Goal: Download file/media

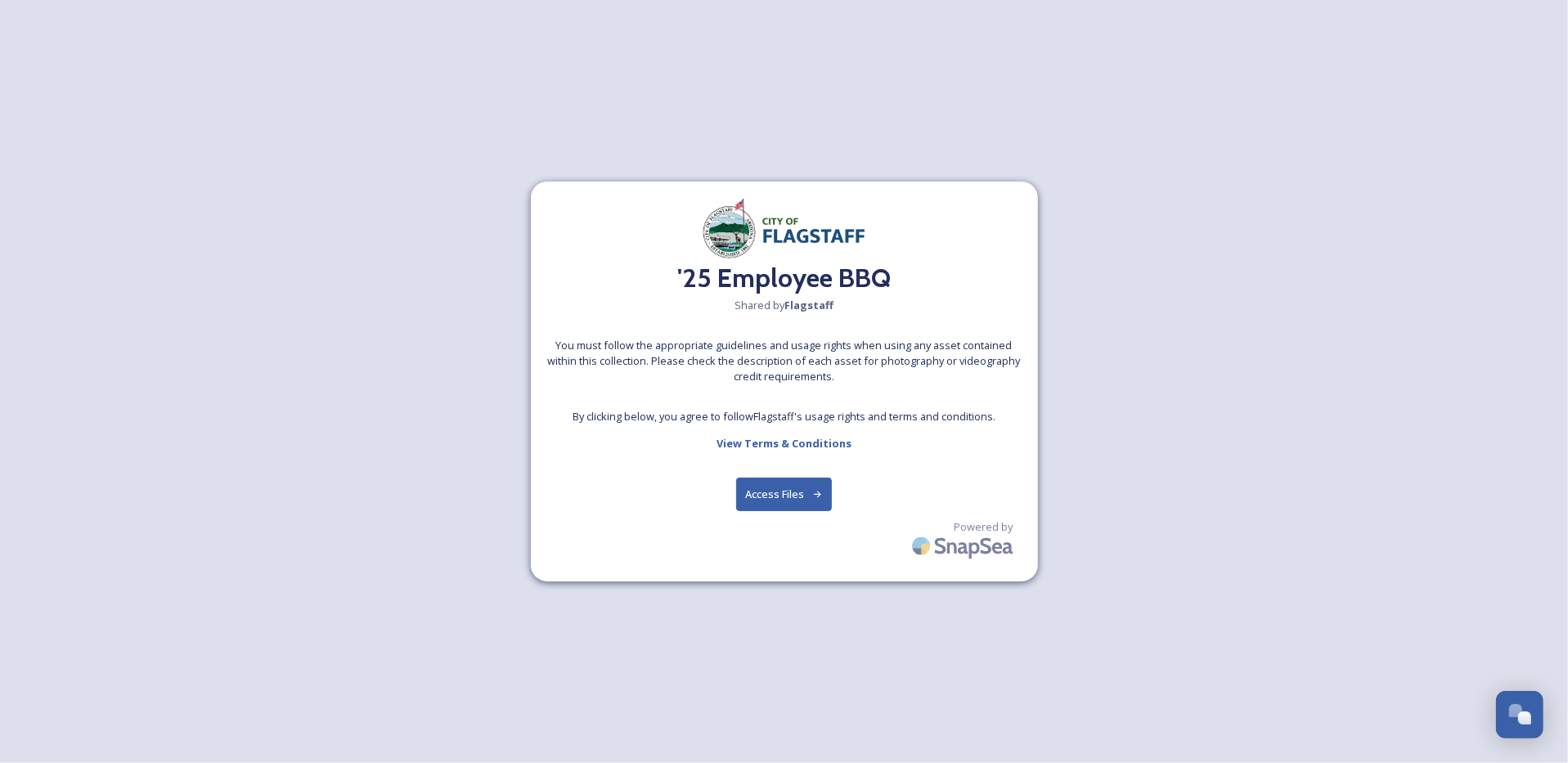
click at [773, 488] on button "Access Files" at bounding box center [784, 494] width 96 height 34
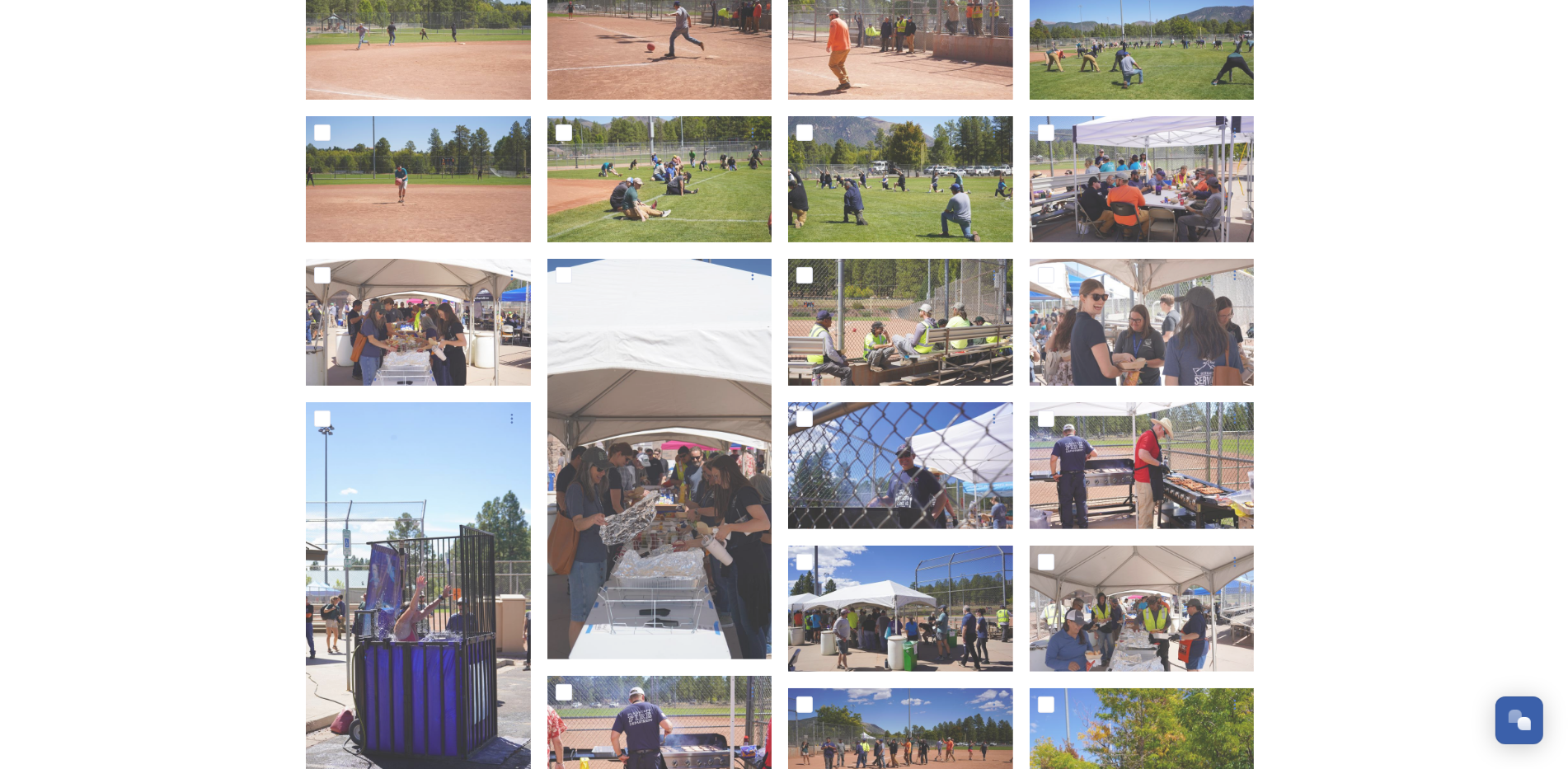
scroll to position [412, 0]
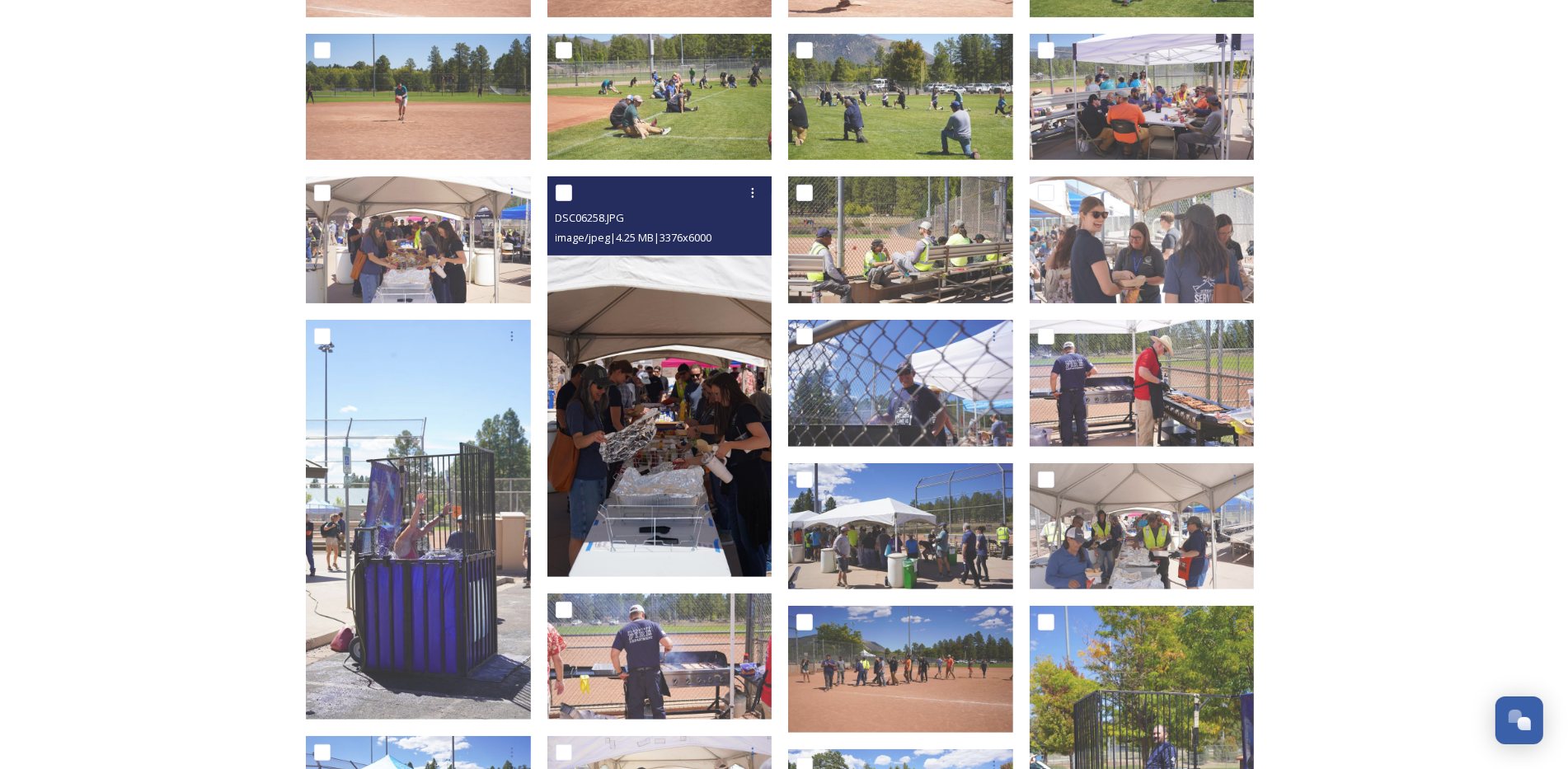
click at [629, 440] on img at bounding box center [660, 376] width 225 height 400
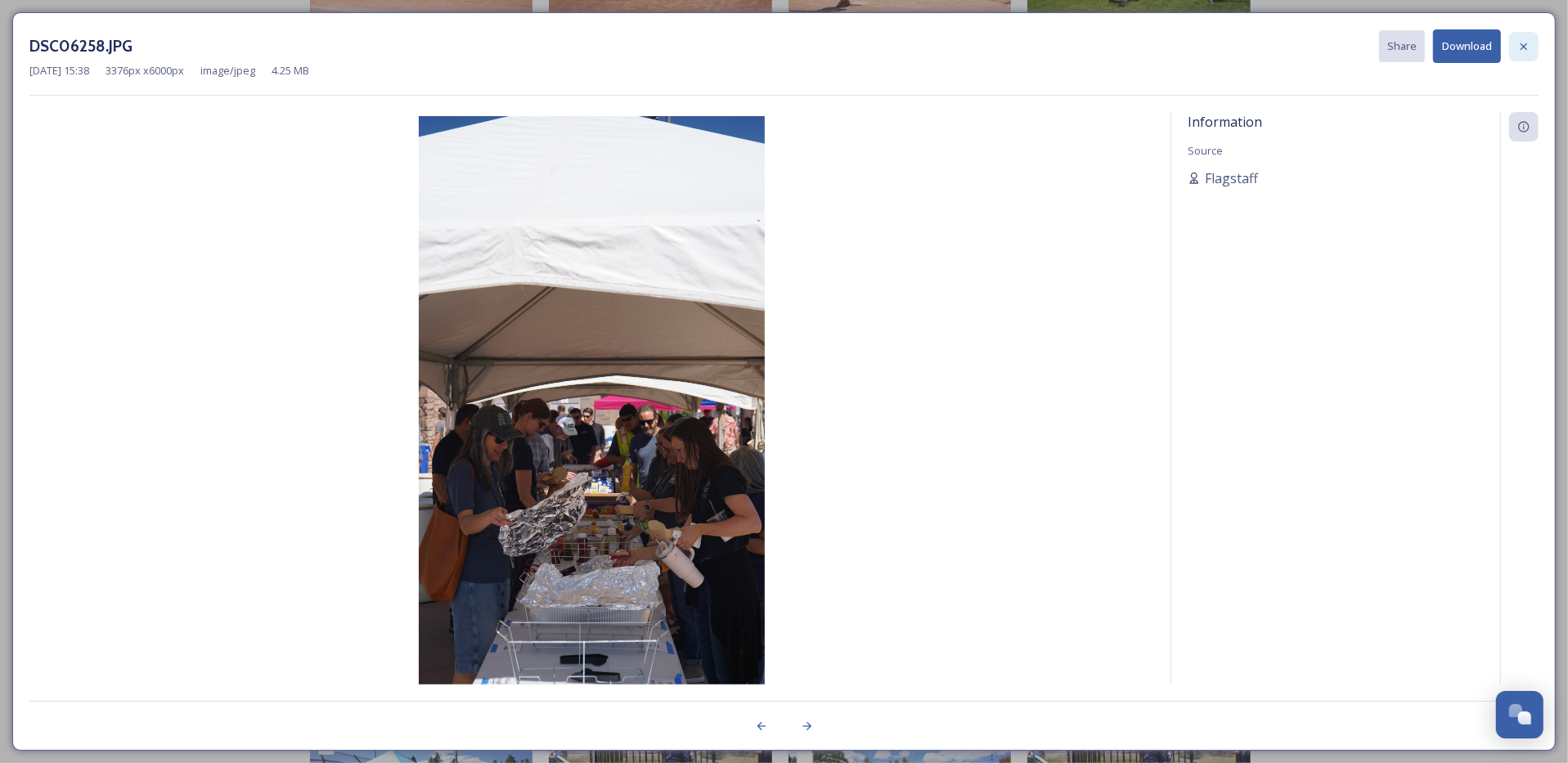
click at [1527, 38] on div at bounding box center [1524, 47] width 29 height 29
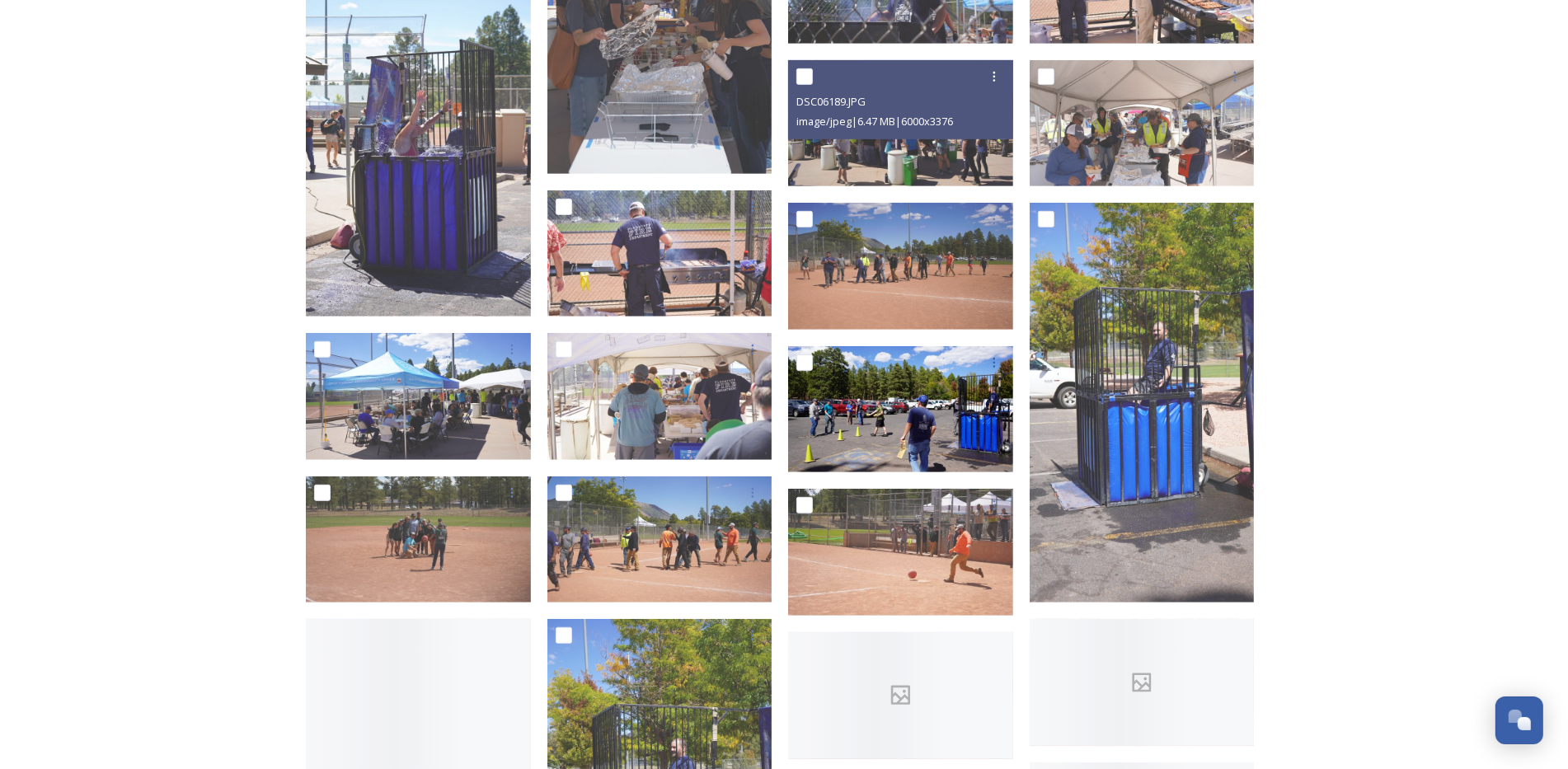
scroll to position [824, 0]
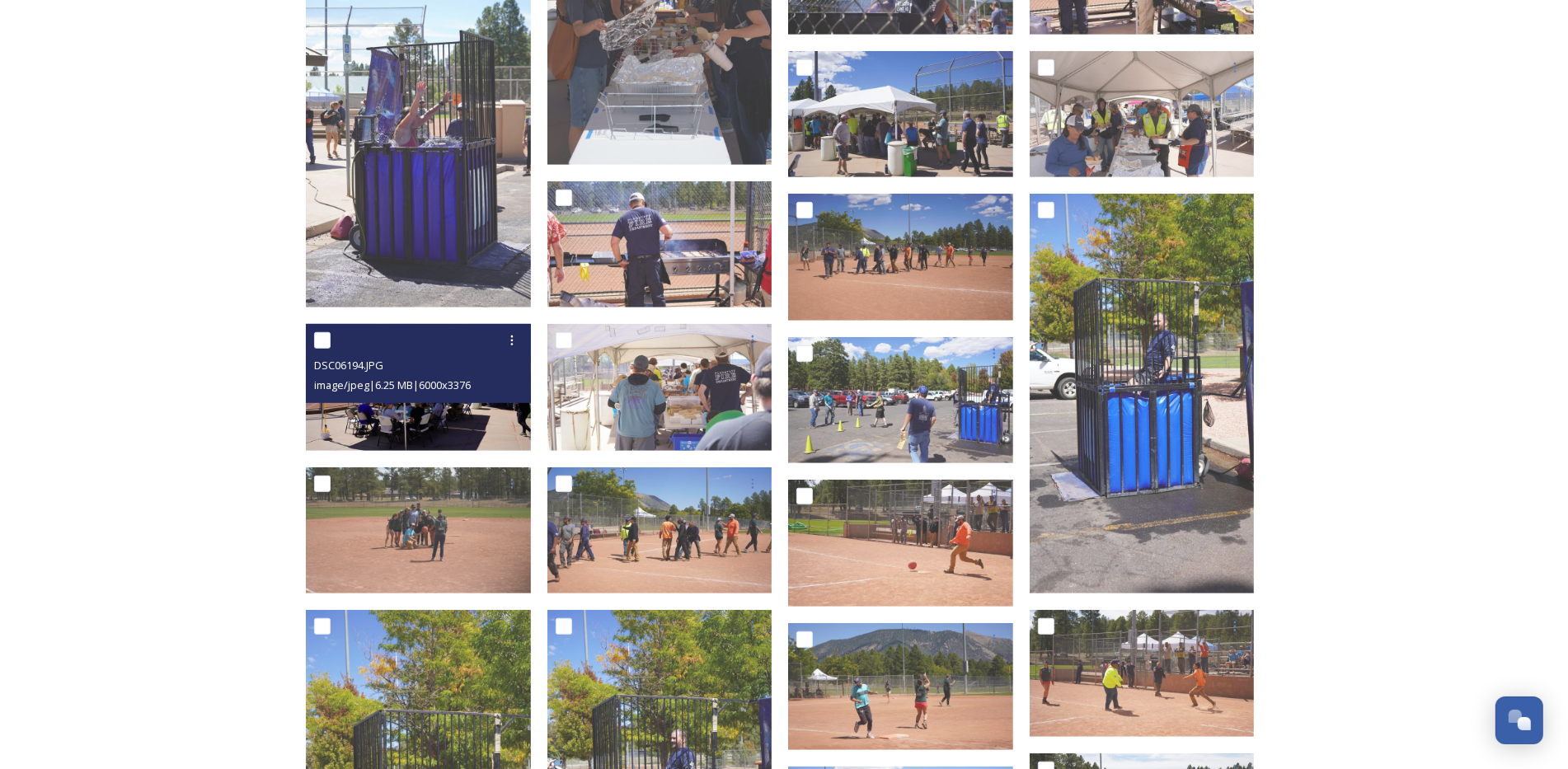
click at [364, 423] on img at bounding box center [419, 387] width 225 height 127
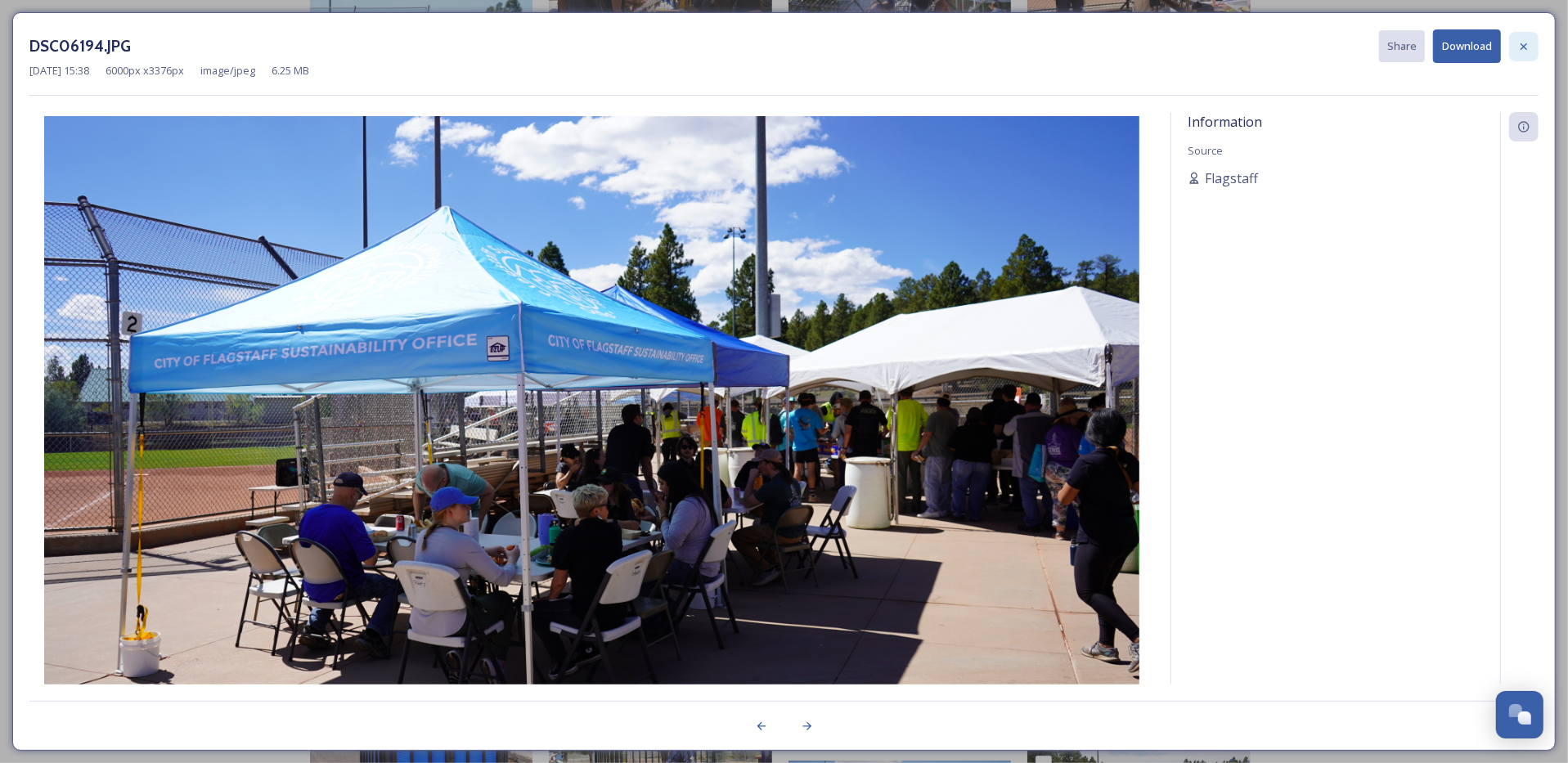
click at [1525, 45] on icon at bounding box center [1523, 45] width 6 height 6
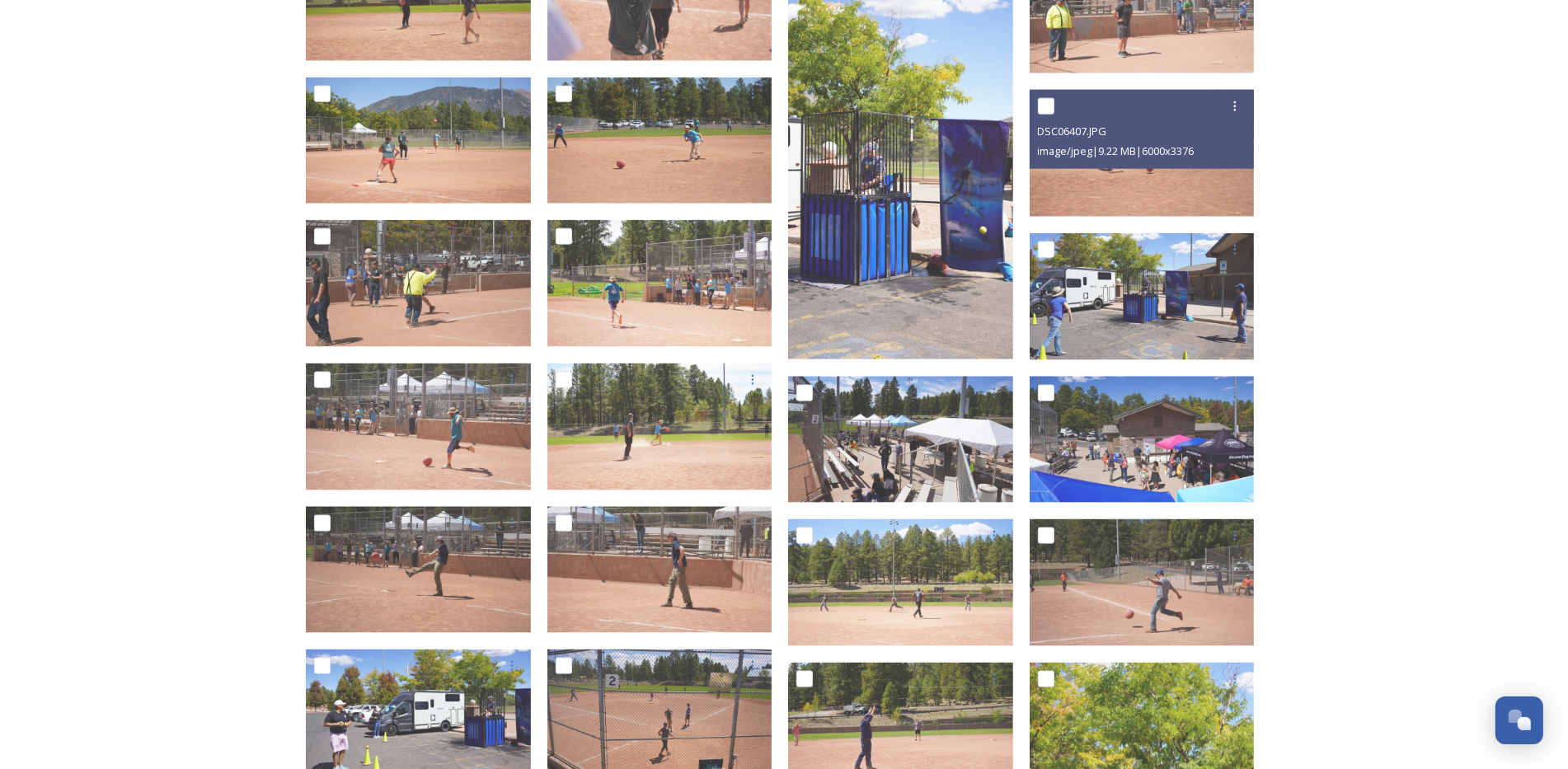
scroll to position [2061, 0]
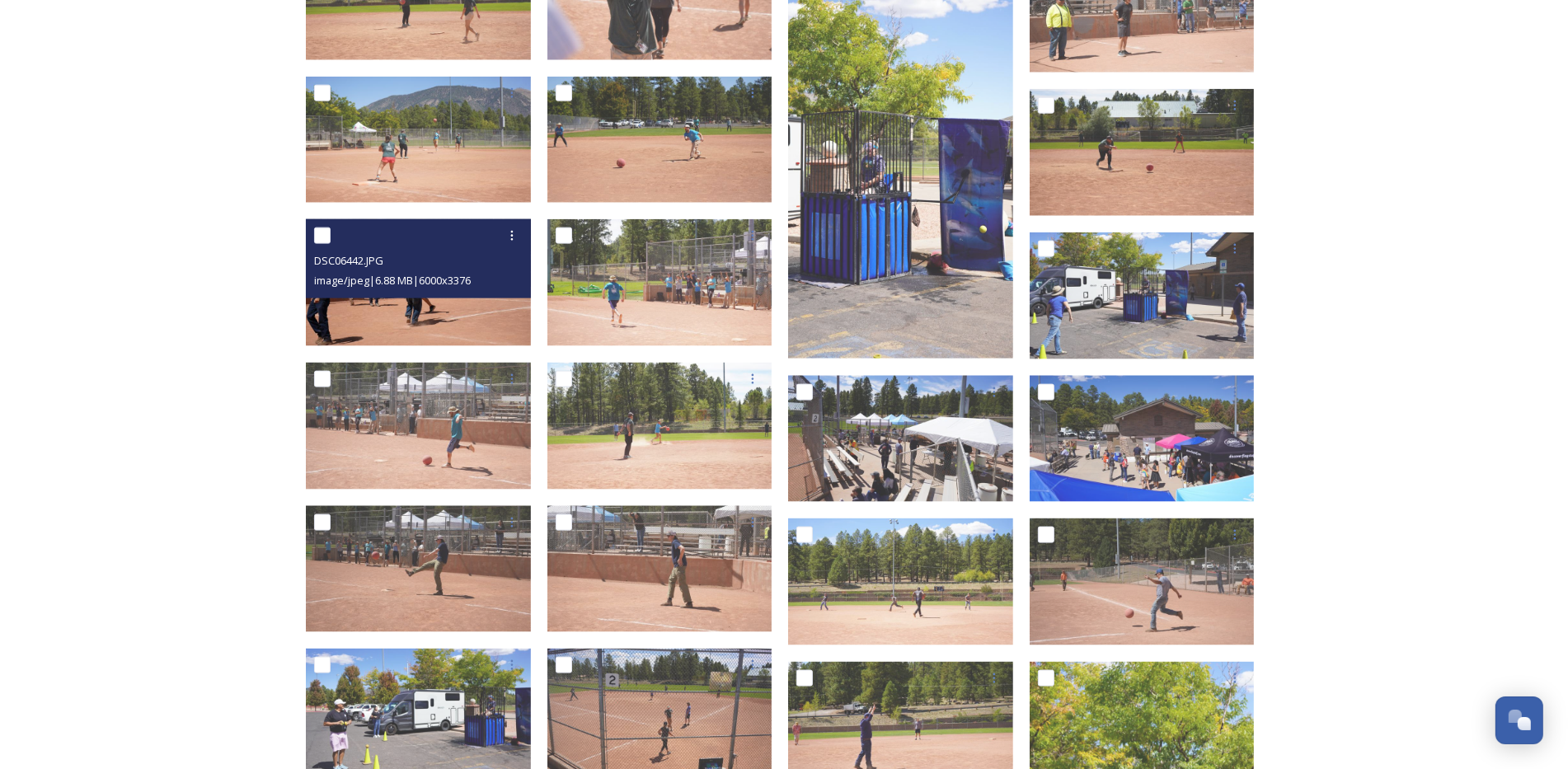
click at [448, 323] on img at bounding box center [419, 283] width 225 height 127
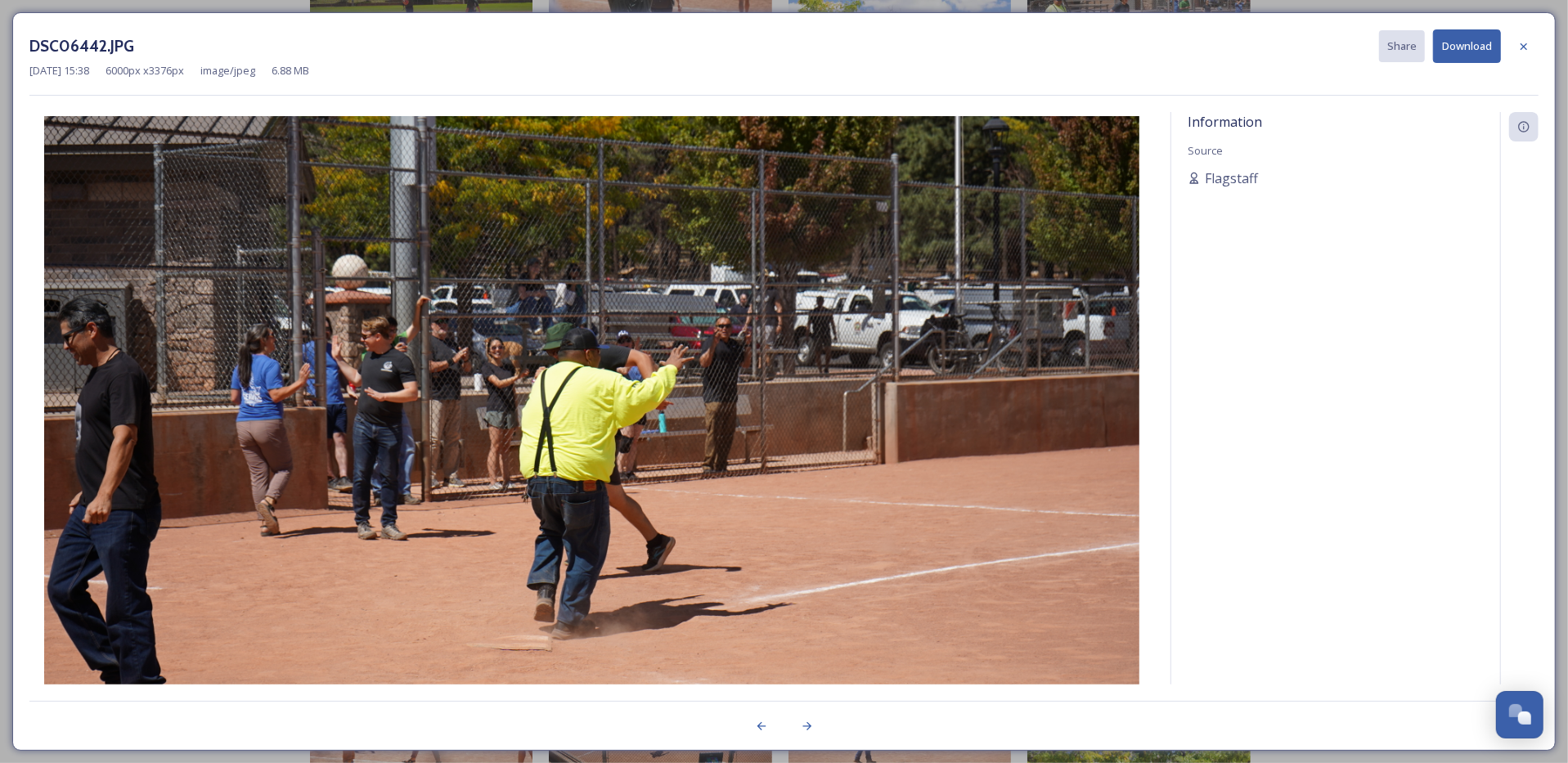
click at [1481, 48] on button "Download" at bounding box center [1466, 46] width 68 height 34
click at [1525, 47] on icon at bounding box center [1524, 47] width 13 height 13
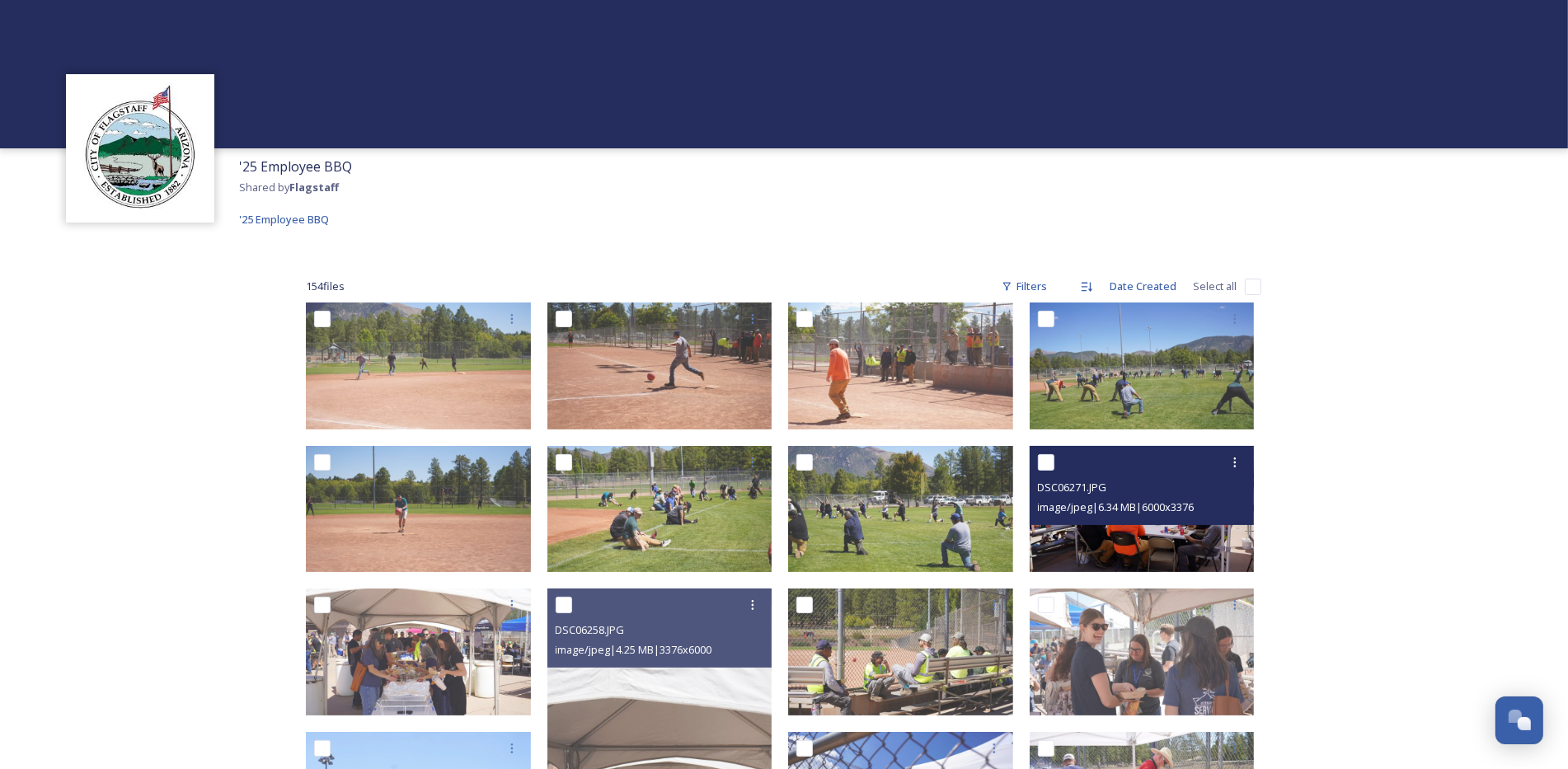
drag, startPoint x: 1239, startPoint y: 502, endPoint x: 1098, endPoint y: 511, distance: 141.3
click at [1098, 511] on span "image/jpeg | 6.34 MB | 6000 x 3376" at bounding box center [1116, 507] width 157 height 15
click at [1112, 528] on img at bounding box center [1142, 510] width 225 height 127
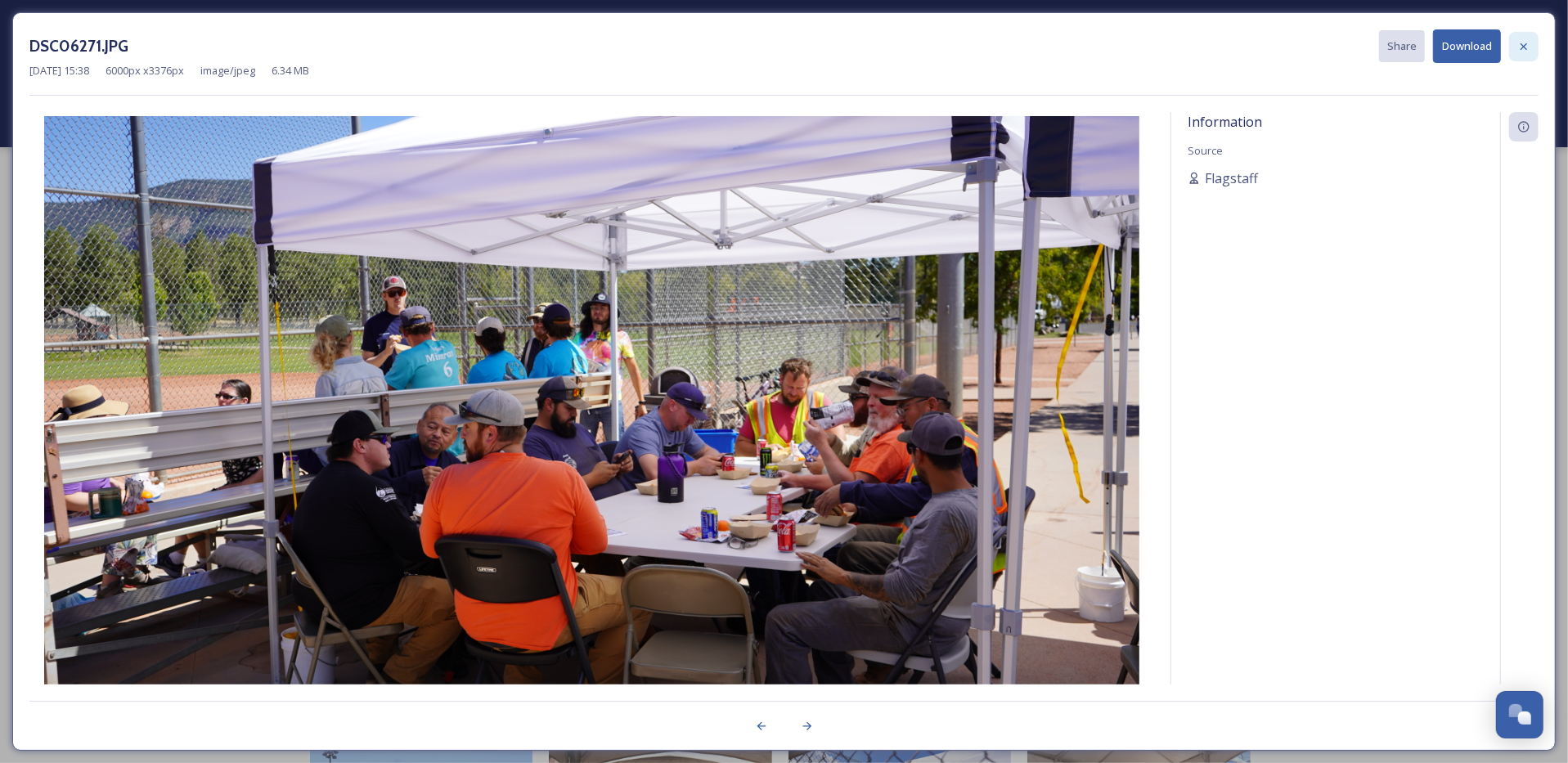
click at [1522, 46] on icon at bounding box center [1523, 45] width 6 height 6
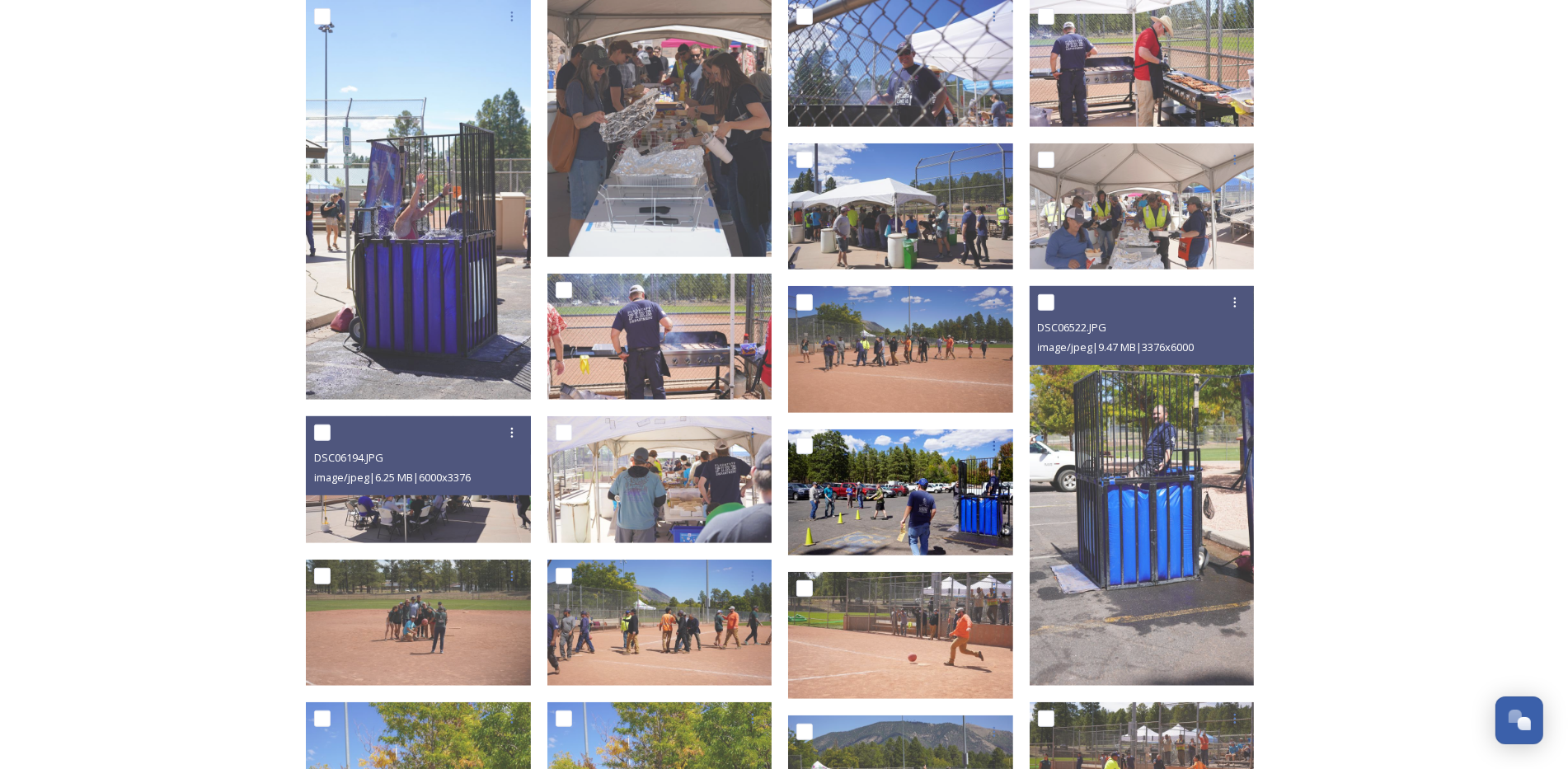
scroll to position [742, 0]
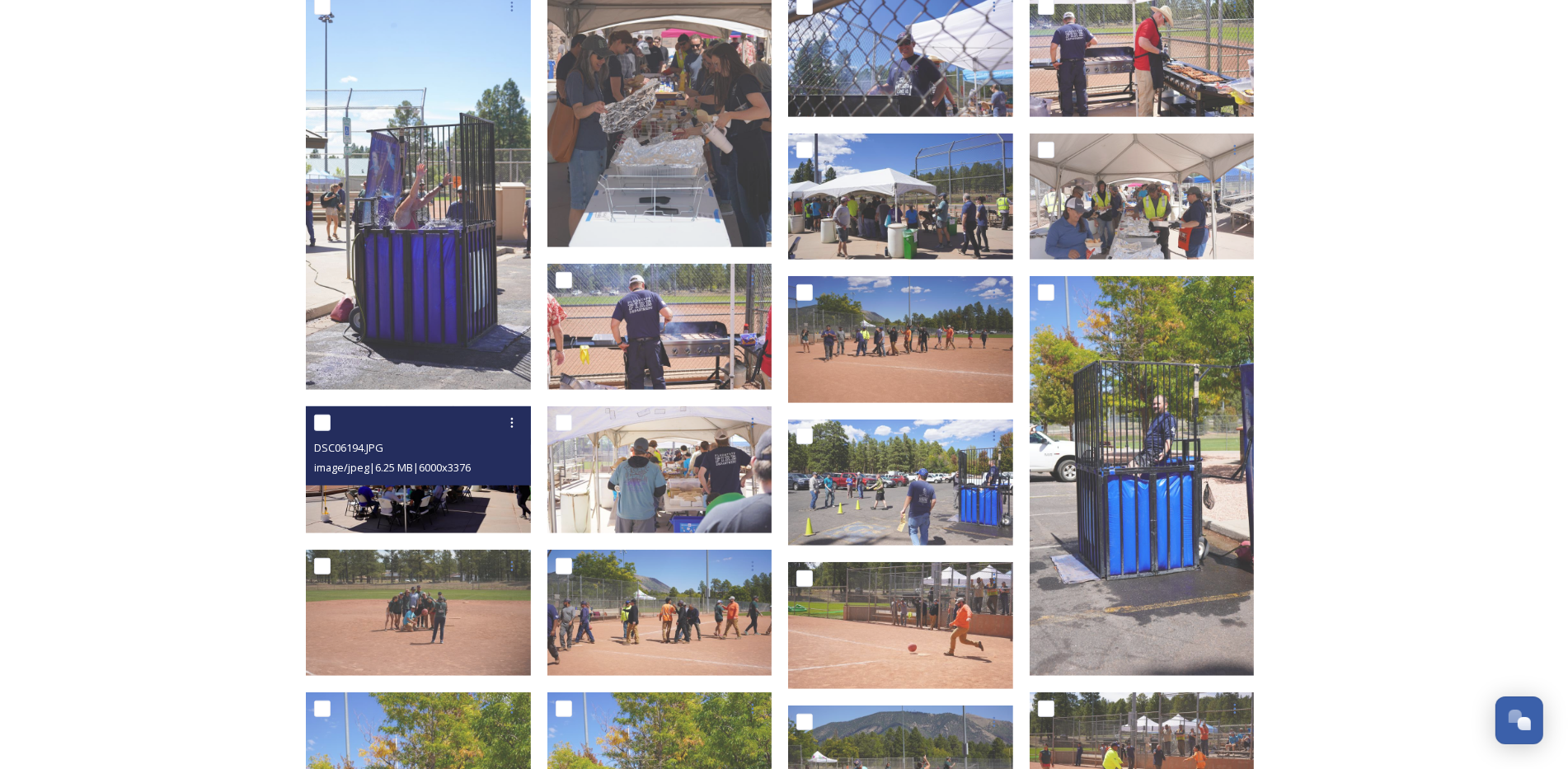
click at [432, 503] on img at bounding box center [419, 470] width 225 height 127
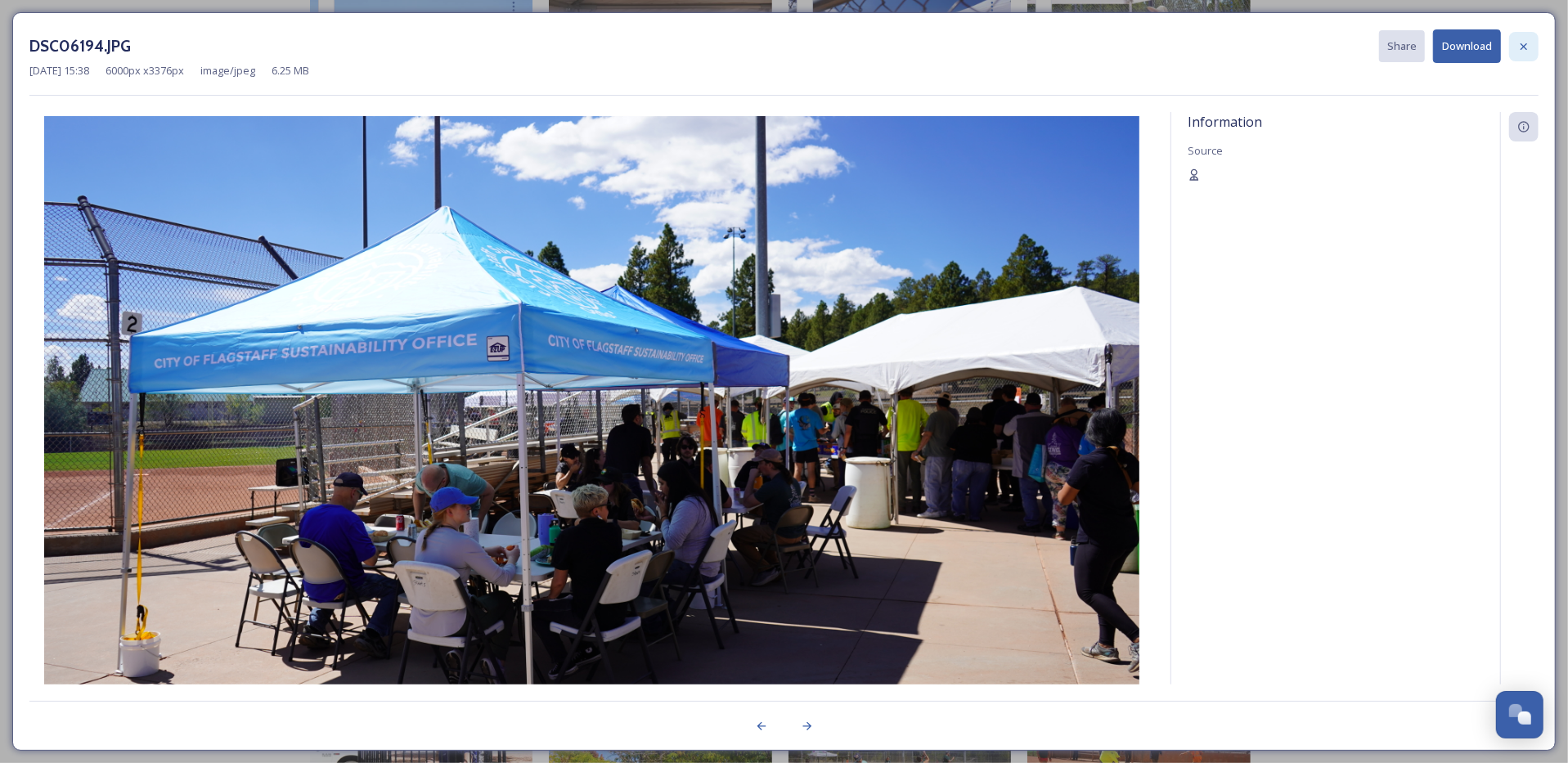
click at [1530, 48] on icon at bounding box center [1524, 47] width 13 height 13
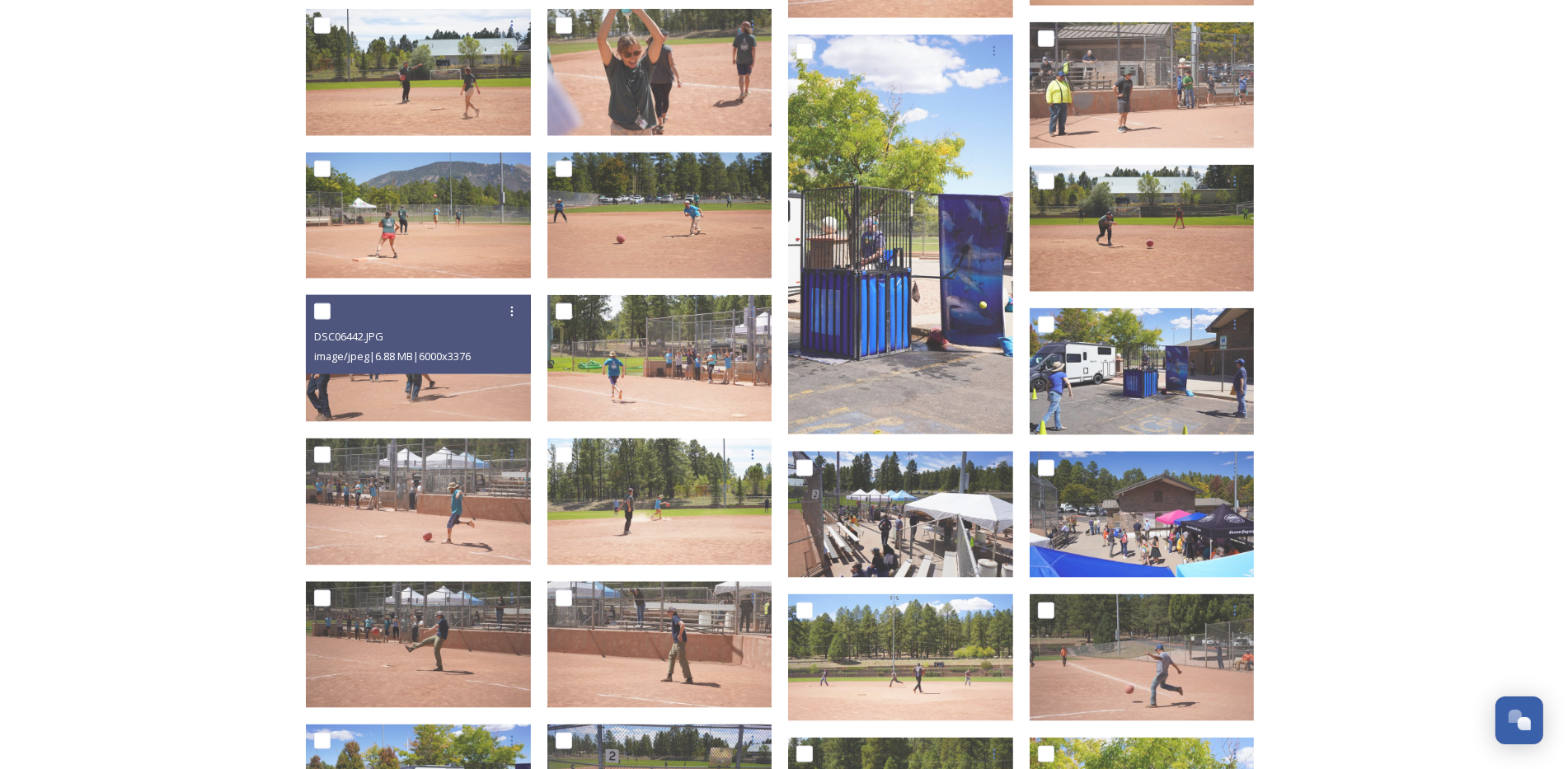
scroll to position [2061, 0]
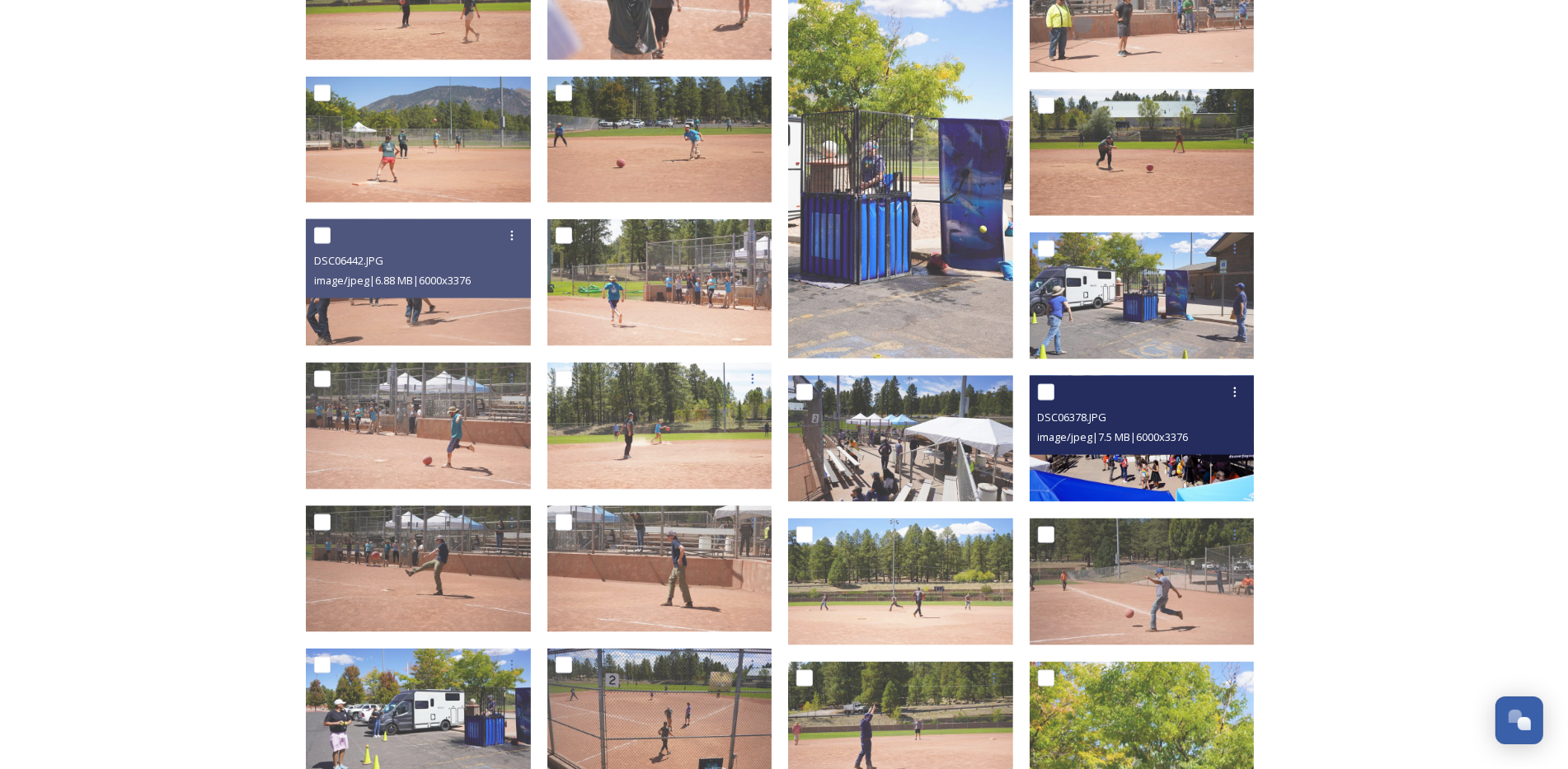
click at [1159, 439] on span "image/jpeg | 7.5 MB | 6000 x 3376" at bounding box center [1114, 437] width 151 height 15
click at [1132, 479] on img at bounding box center [1142, 439] width 225 height 127
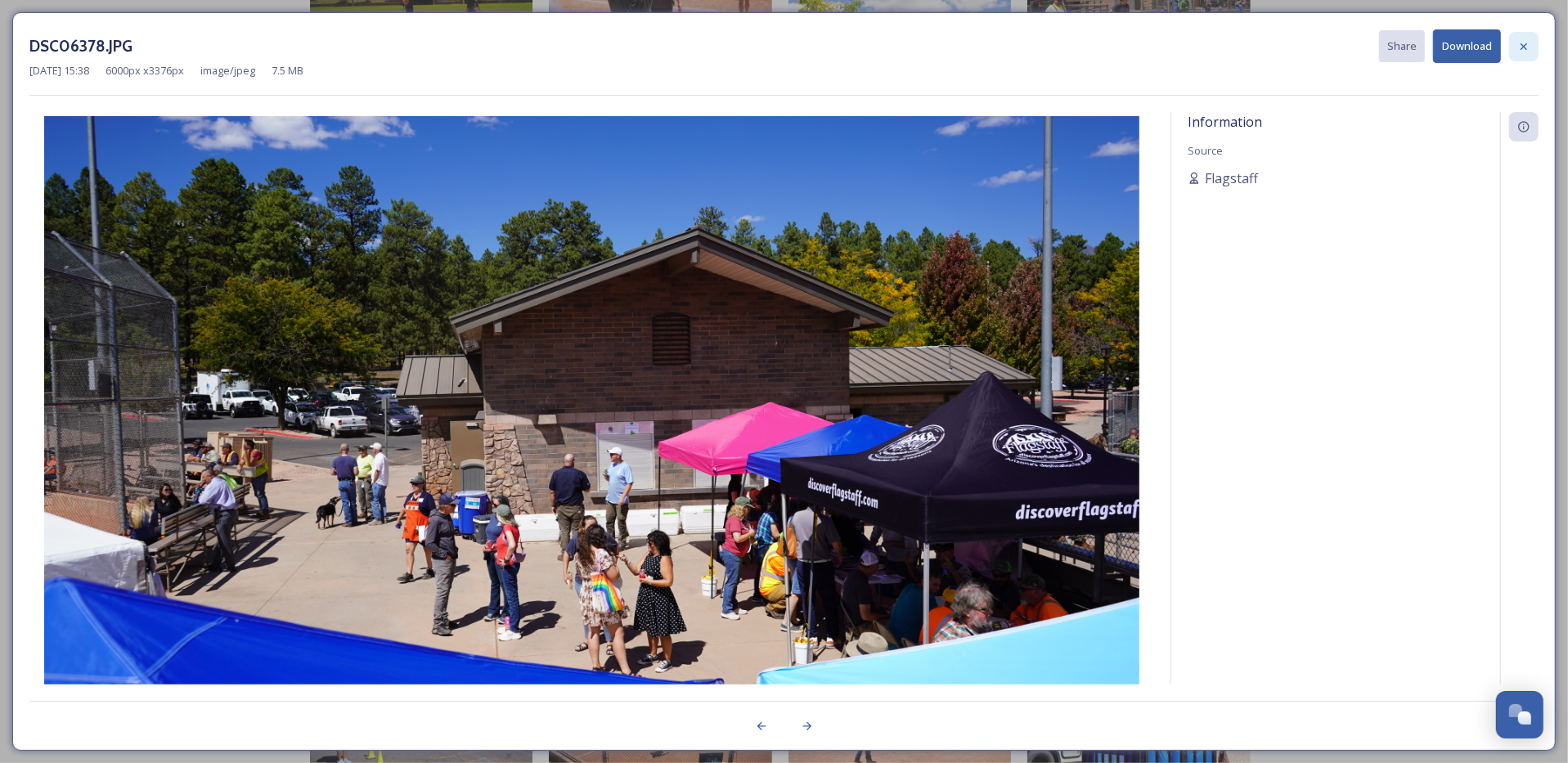
click at [1524, 49] on icon at bounding box center [1524, 47] width 13 height 13
